Goal: Information Seeking & Learning: Learn about a topic

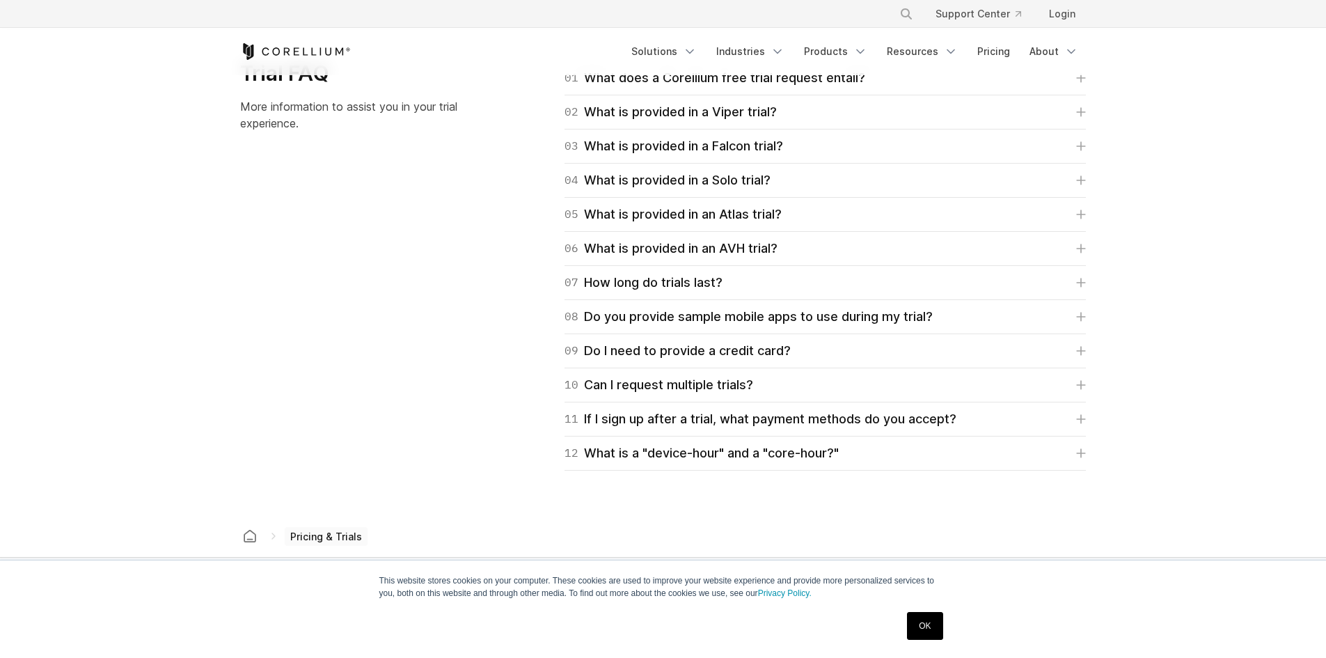
scroll to position [2396, 0]
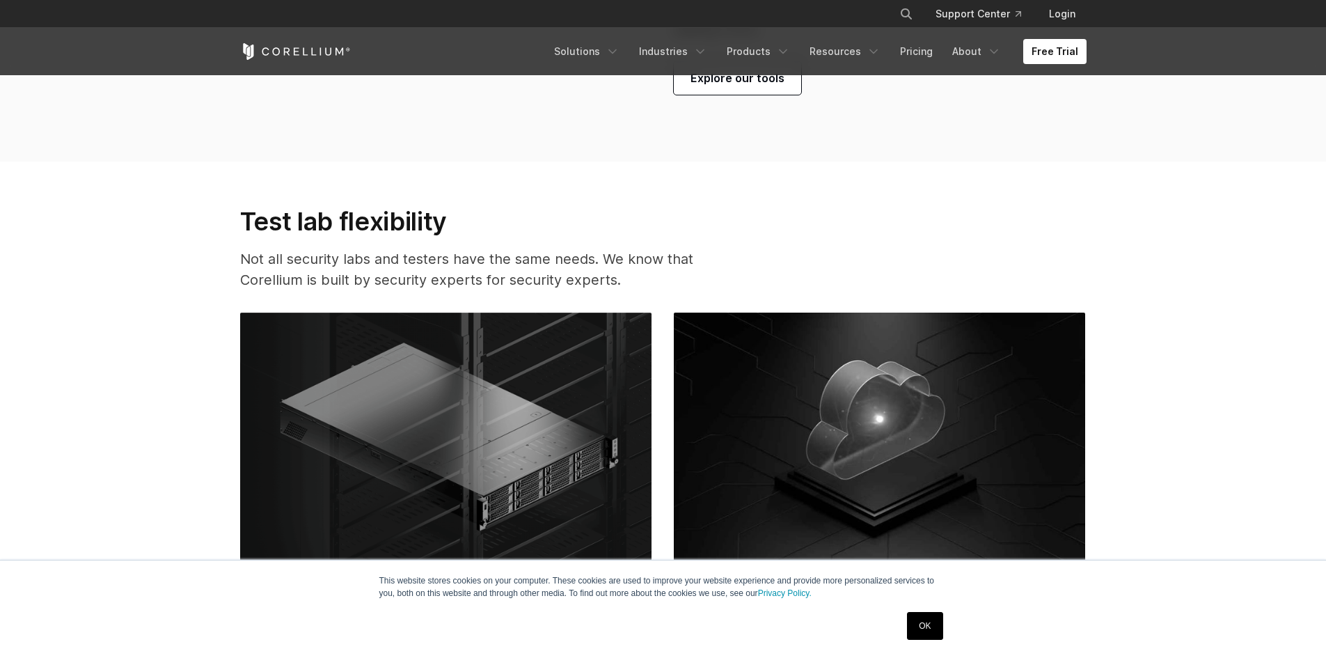
scroll to position [3273, 0]
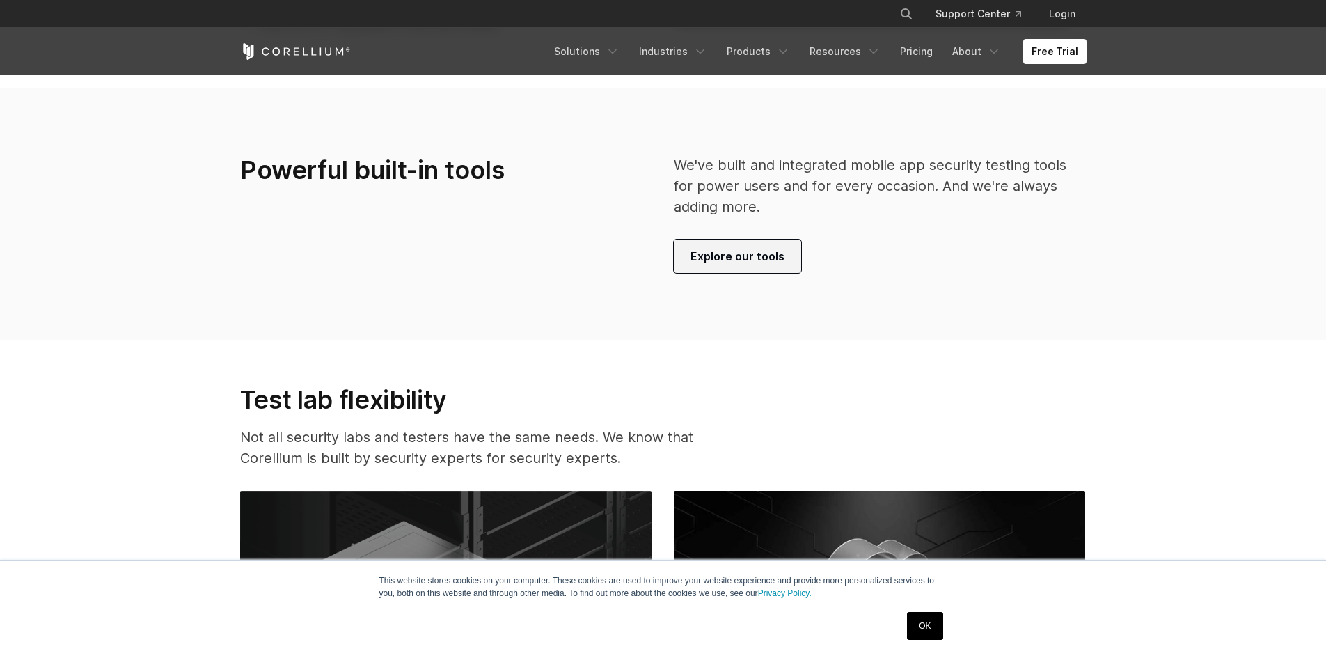
click at [710, 258] on span "Explore our tools" at bounding box center [738, 256] width 94 height 17
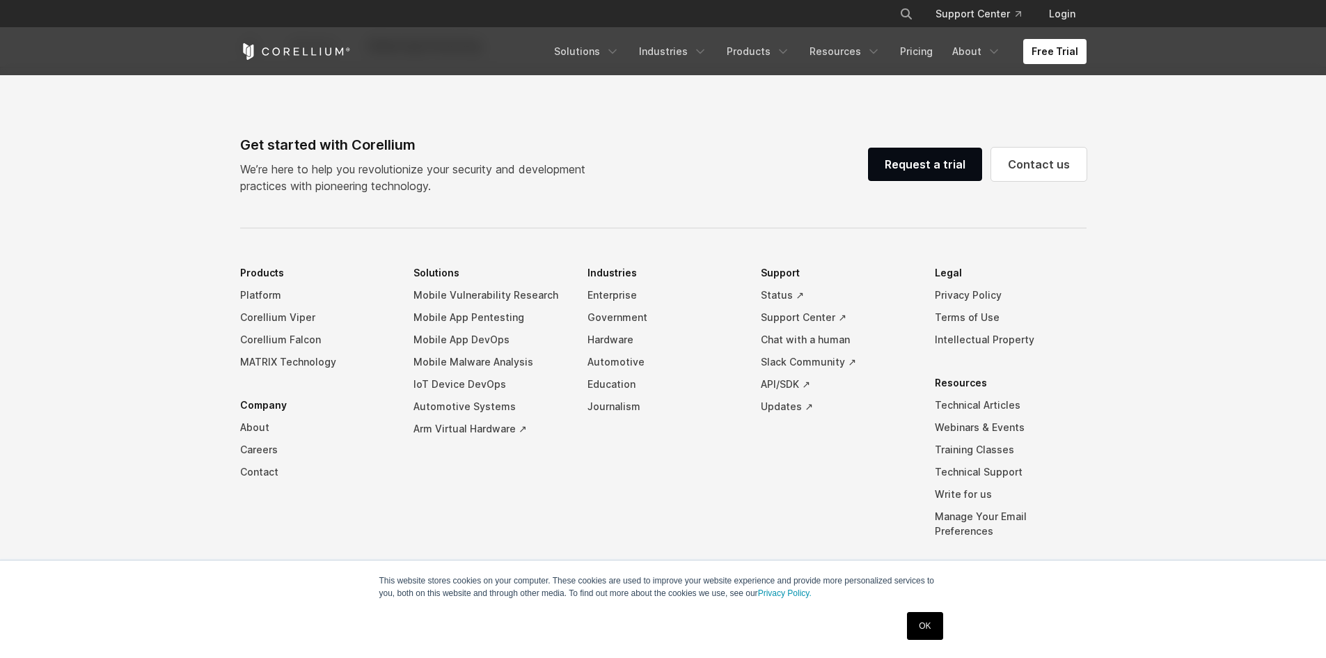
scroll to position [4401, 0]
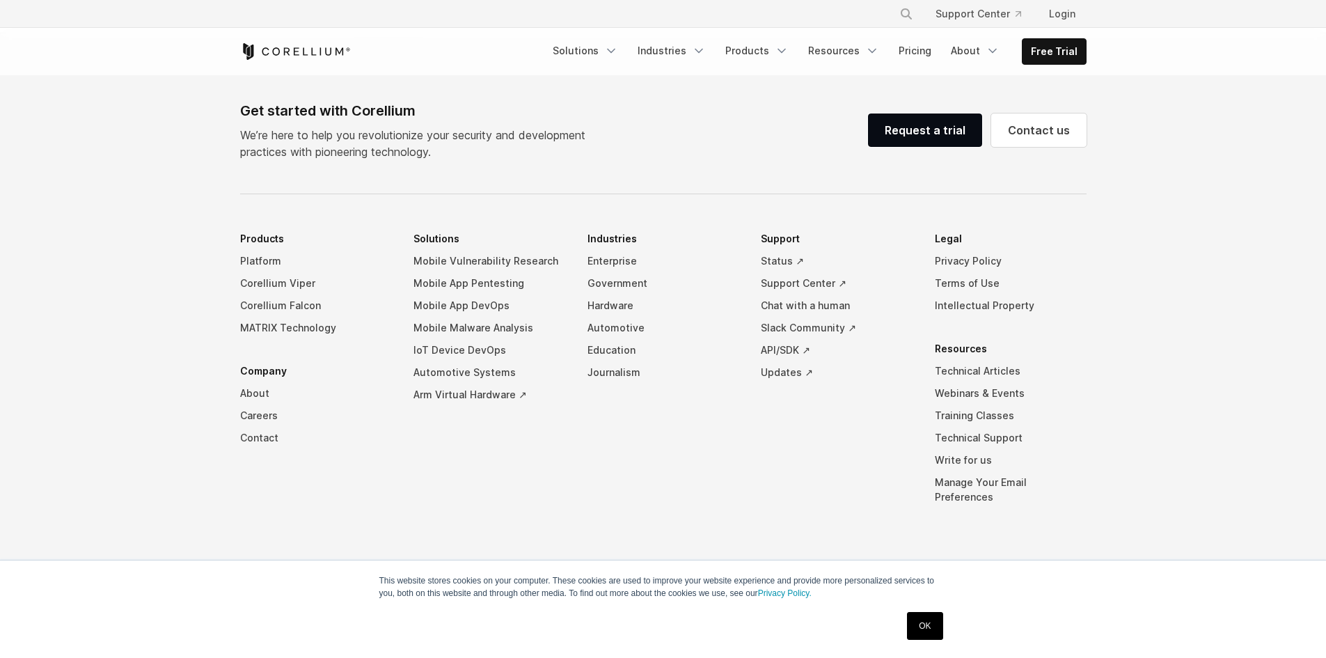
scroll to position [6591, 0]
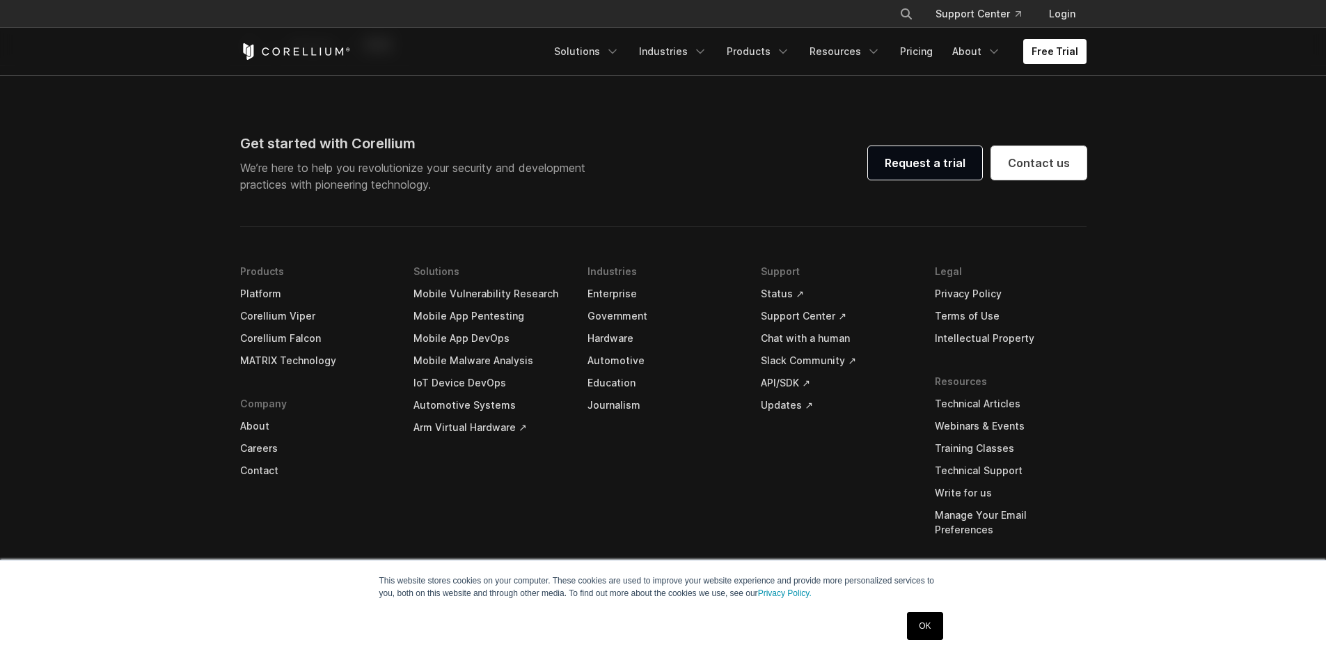
scroll to position [2867, 0]
